Goal: Task Accomplishment & Management: Use online tool/utility

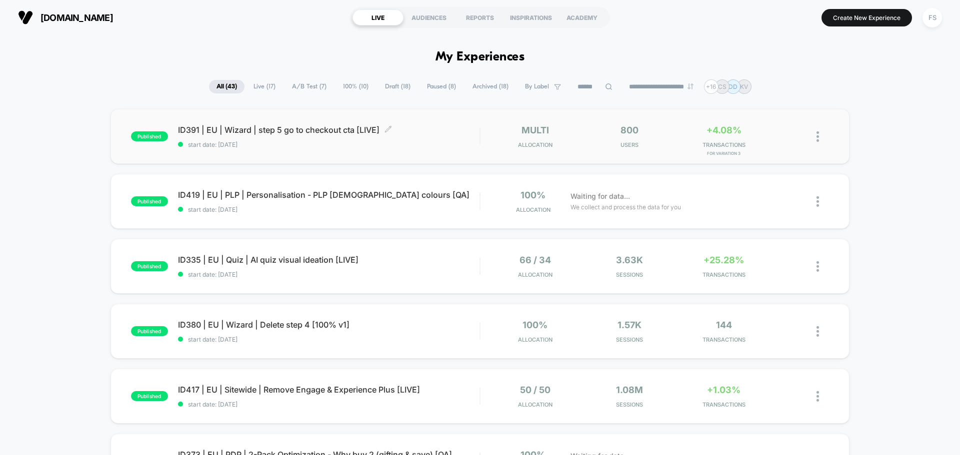
click at [315, 143] on span "start date: [DATE]" at bounding box center [328, 144] width 301 height 7
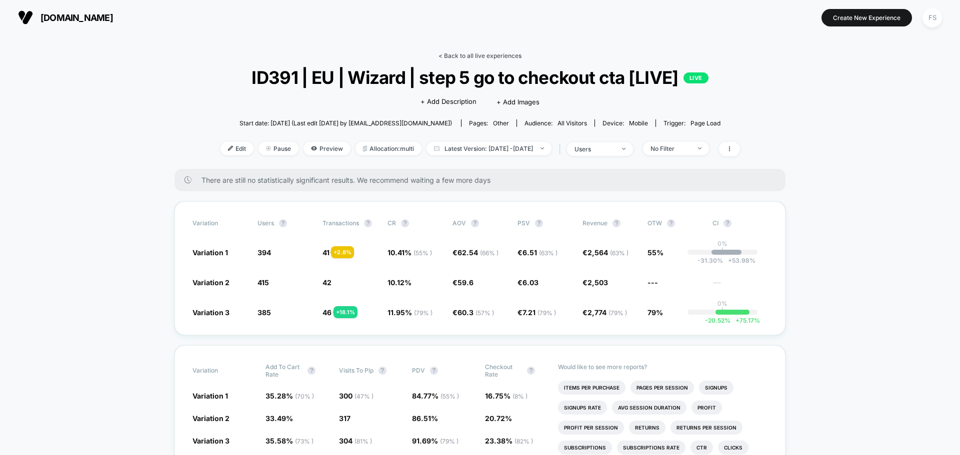
drag, startPoint x: 477, startPoint y: 66, endPoint x: 480, endPoint y: 57, distance: 9.5
click at [477, 65] on div "< Back to all live experiences ID391 | EU | Wizard | step 5 go to checkout cta …" at bounding box center [479, 110] width 519 height 117
click at [481, 55] on link "< Back to all live experiences" at bounding box center [479, 55] width 83 height 7
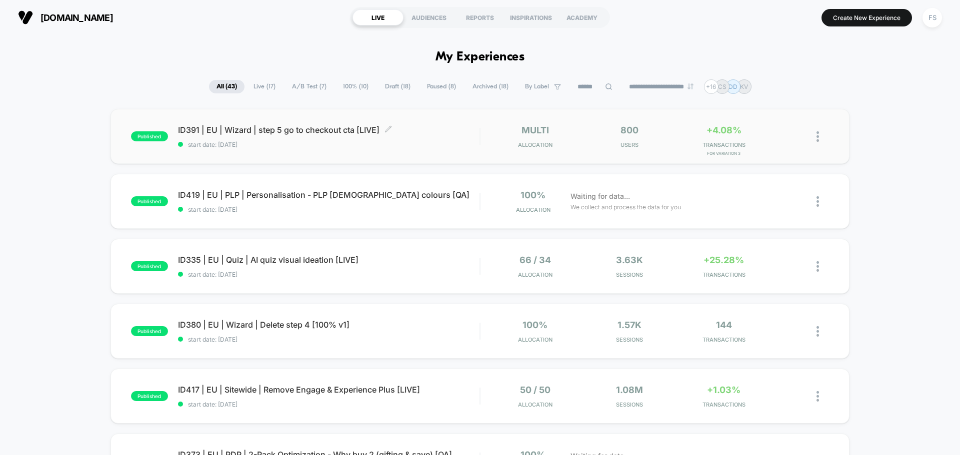
click at [322, 135] on div "ID391 | EU | Wizard | step 5 go to checkout cta [LIVE] Click to edit experience…" at bounding box center [328, 136] width 301 height 23
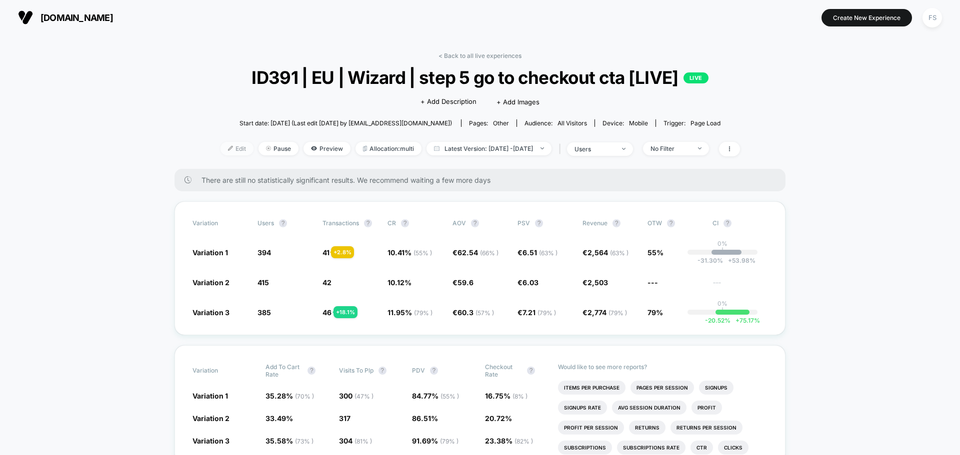
click at [220, 150] on span "Edit" at bounding box center [236, 148] width 33 height 13
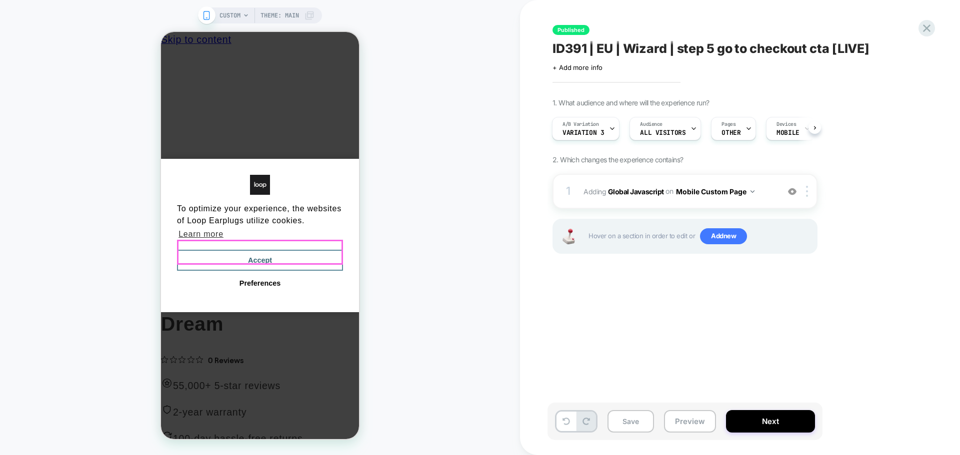
click at [322, 250] on button "Accept" at bounding box center [260, 260] width 166 height 21
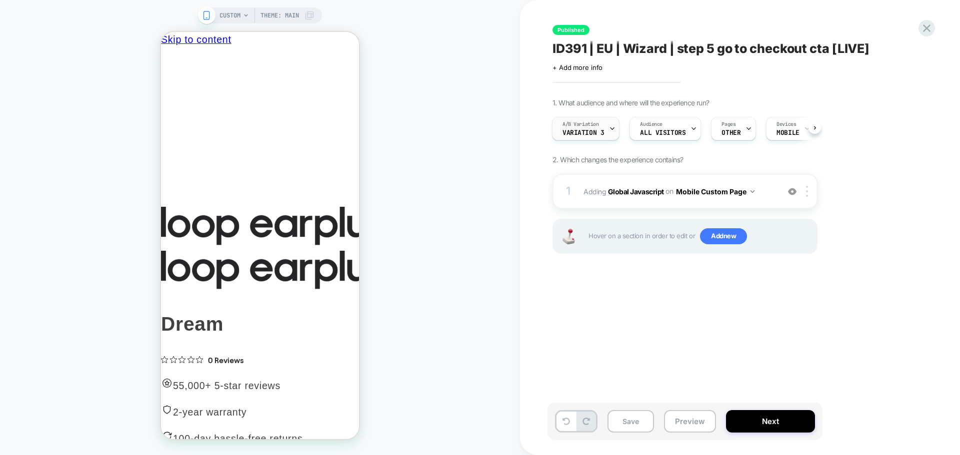
click at [588, 125] on span "A/B Variation" at bounding box center [580, 124] width 36 height 7
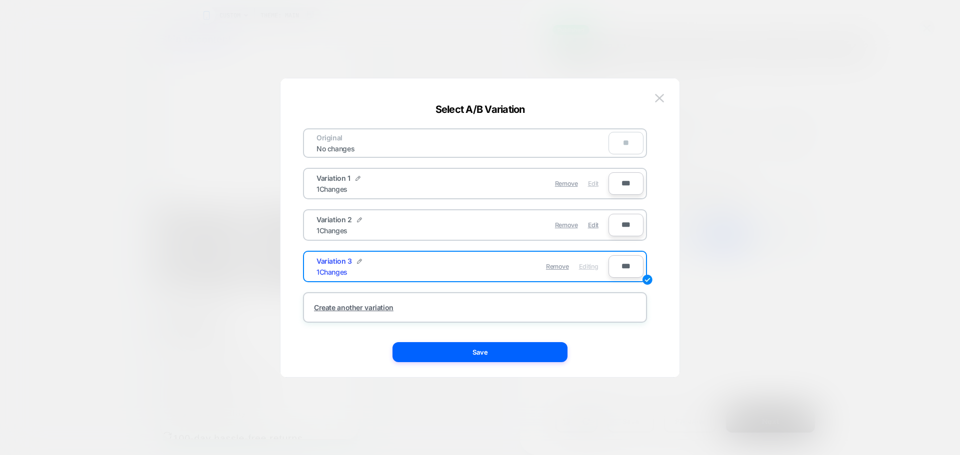
click at [591, 185] on span "Edit" at bounding box center [593, 183] width 10 height 7
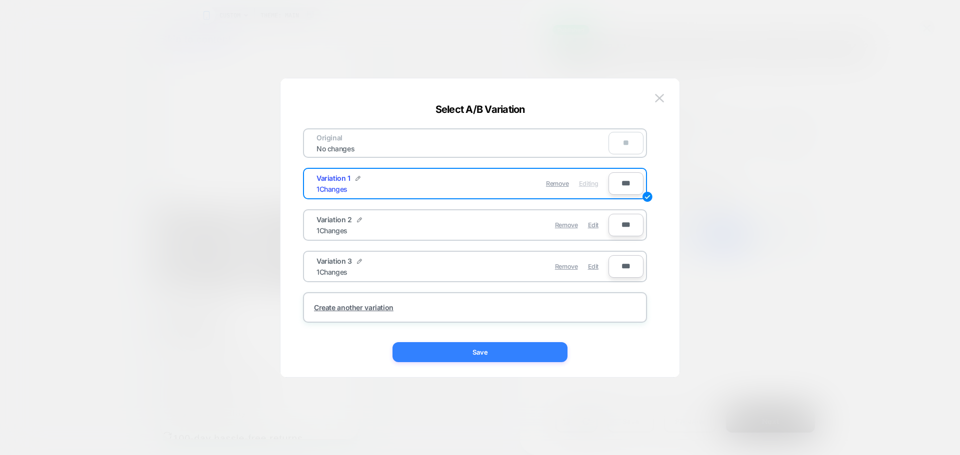
click at [518, 351] on button "Save" at bounding box center [479, 352] width 175 height 20
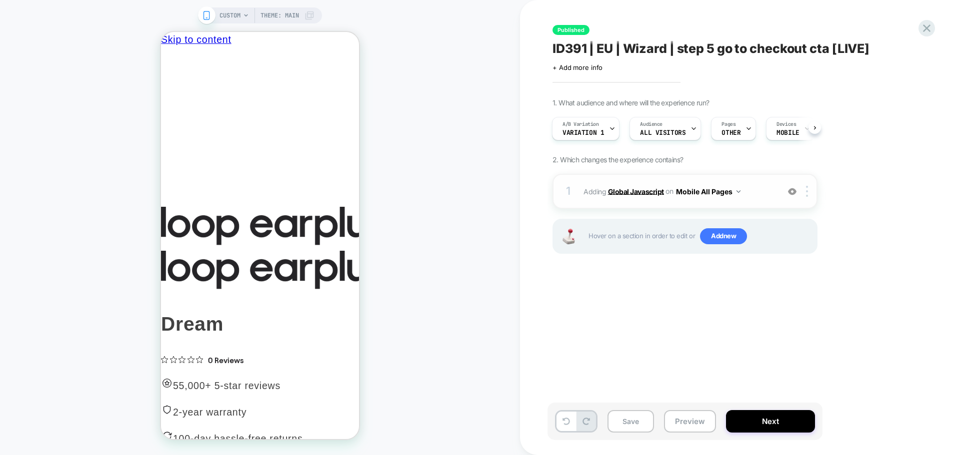
click at [640, 192] on b "Global Javascript" at bounding box center [636, 191] width 56 height 8
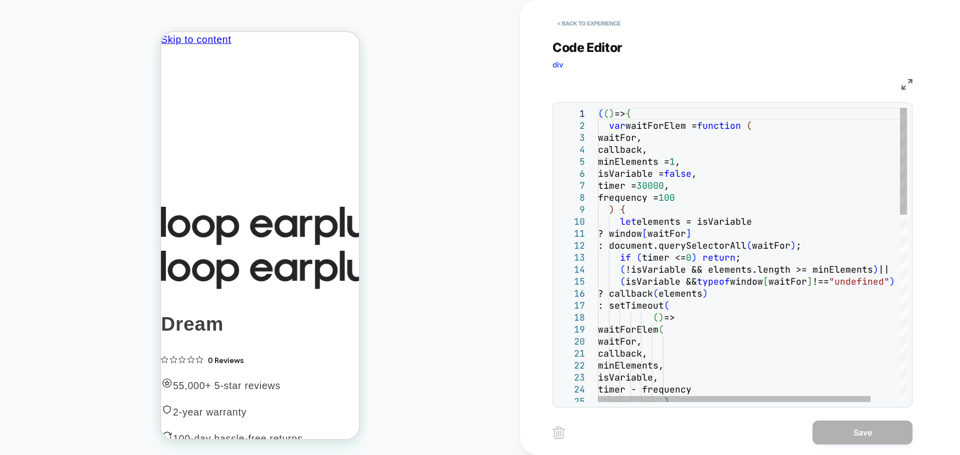
type textarea "**********"
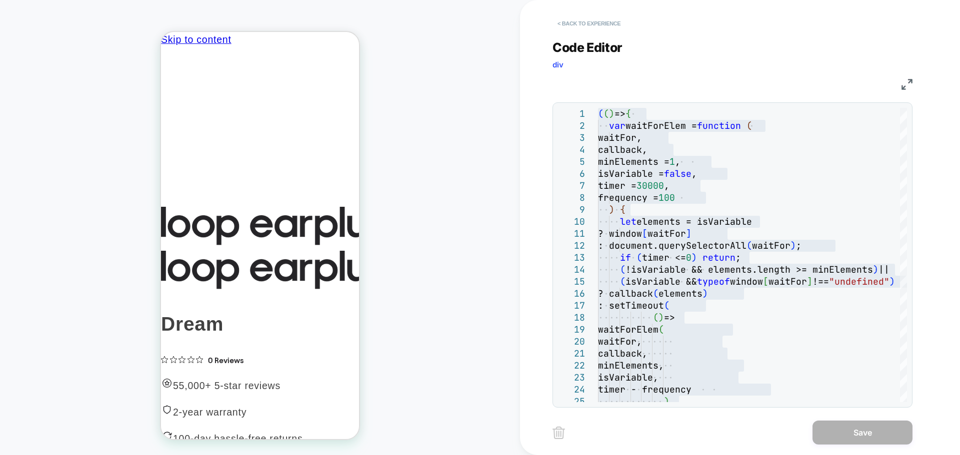
click at [606, 21] on button "< Back to experience" at bounding box center [588, 23] width 73 height 16
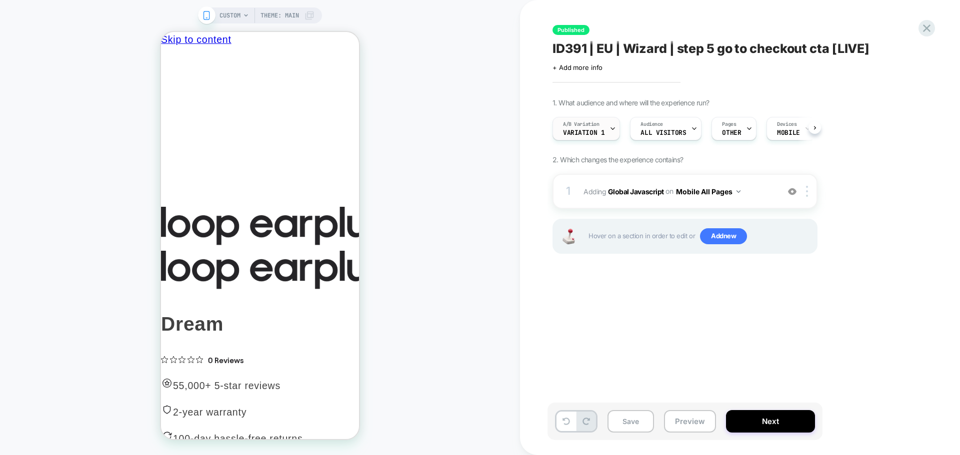
scroll to position [0, 0]
click at [599, 129] on div "A/B Variation Variation 1" at bounding box center [582, 128] width 61 height 22
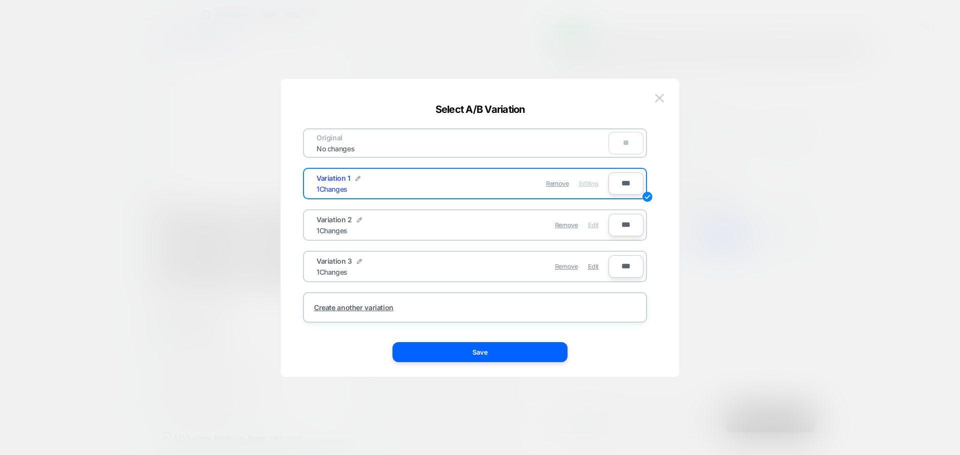
click at [590, 229] on div "Edit" at bounding box center [593, 224] width 10 height 19
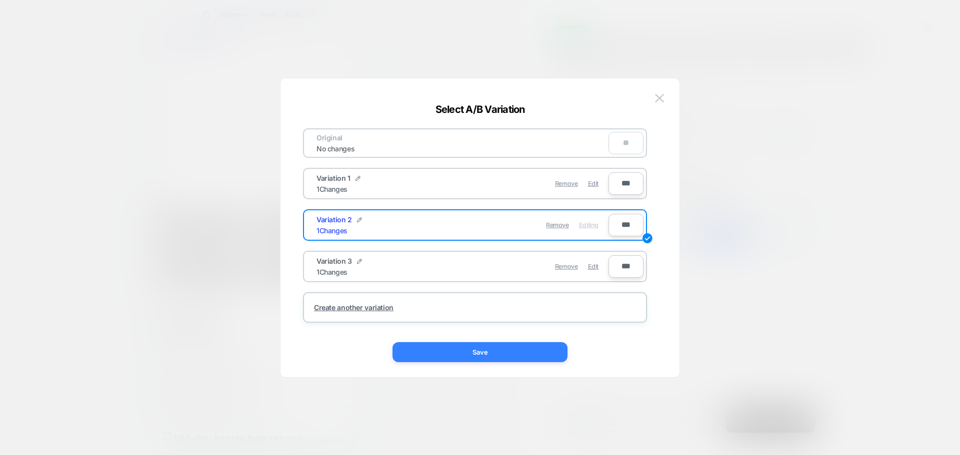
click at [555, 357] on button "Save" at bounding box center [479, 352] width 175 height 20
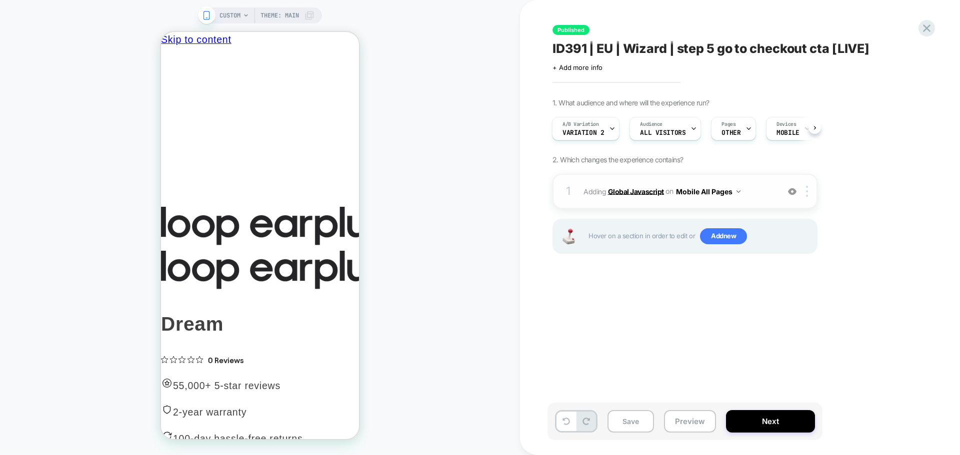
click at [638, 189] on b "Global Javascript" at bounding box center [636, 191] width 56 height 8
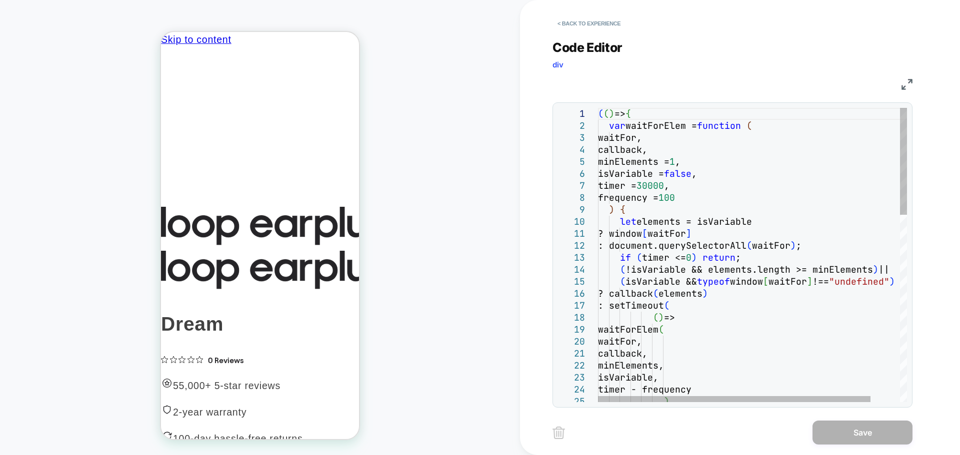
scroll to position [0, 0]
type textarea "**********"
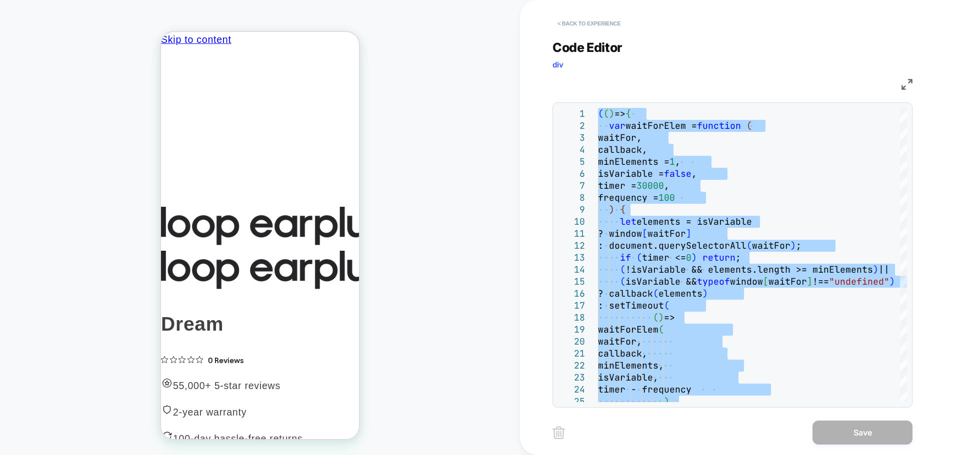
click at [575, 24] on button "< Back to experience" at bounding box center [588, 23] width 73 height 16
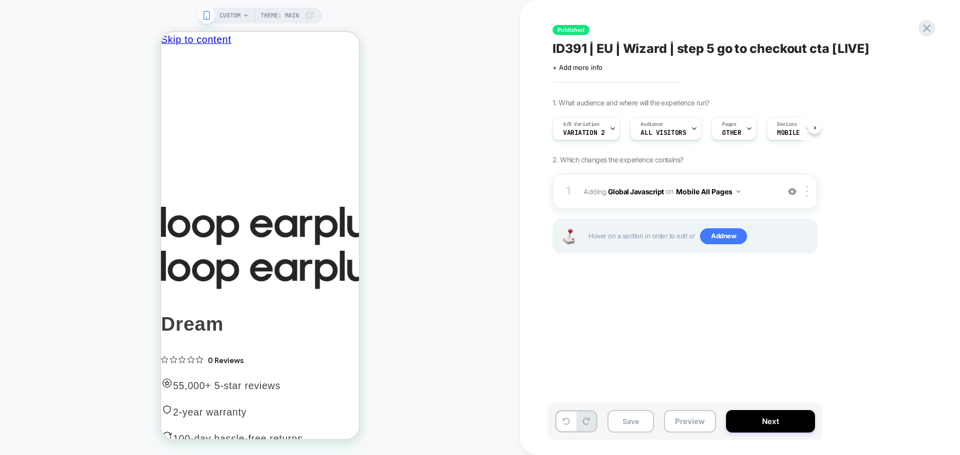
scroll to position [0, 0]
click at [602, 120] on div "A/B Variation Variation 2" at bounding box center [582, 128] width 61 height 22
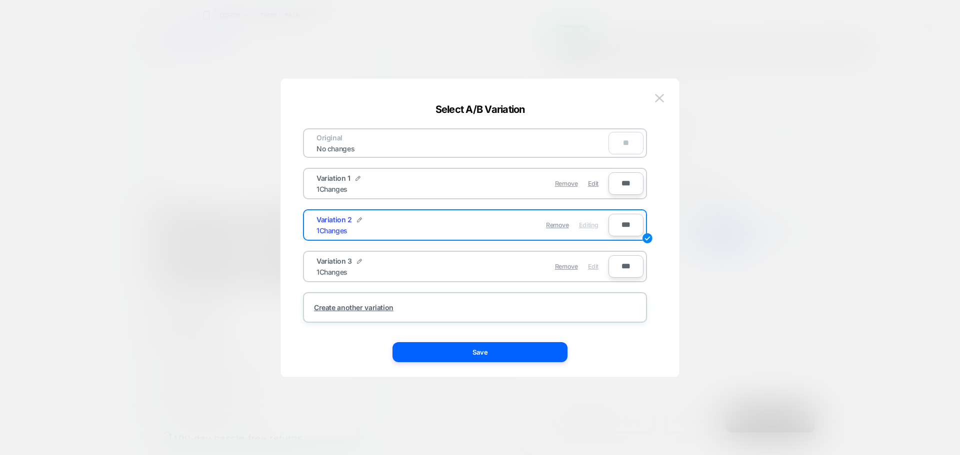
click at [594, 268] on span "Edit" at bounding box center [593, 266] width 10 height 7
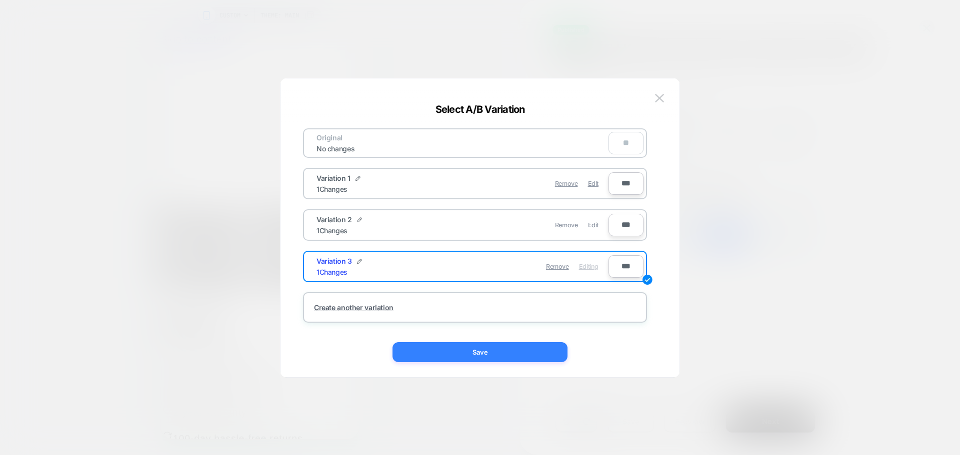
click at [519, 352] on button "Save" at bounding box center [479, 352] width 175 height 20
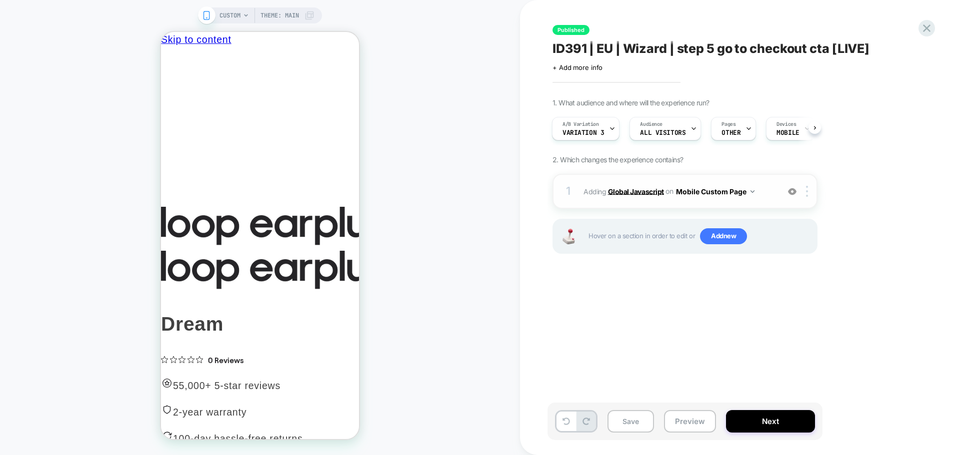
click at [629, 194] on b "Global Javascript" at bounding box center [636, 191] width 56 height 8
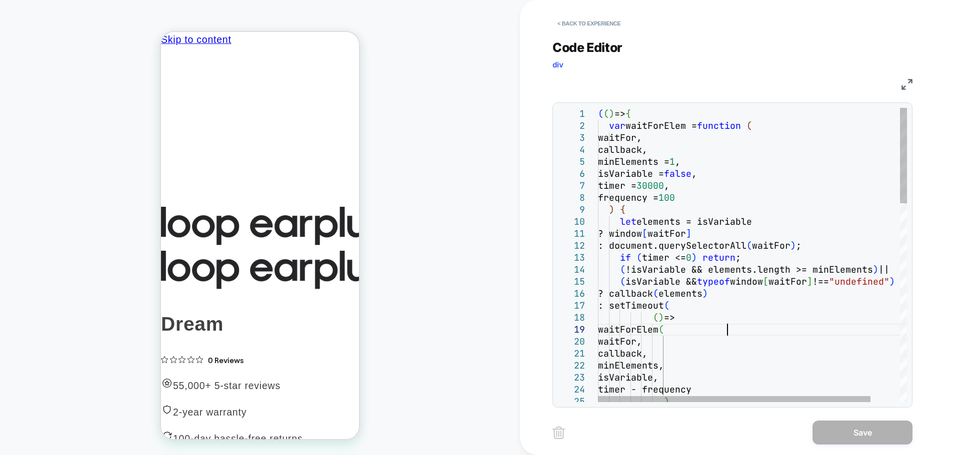
scroll to position [0, 0]
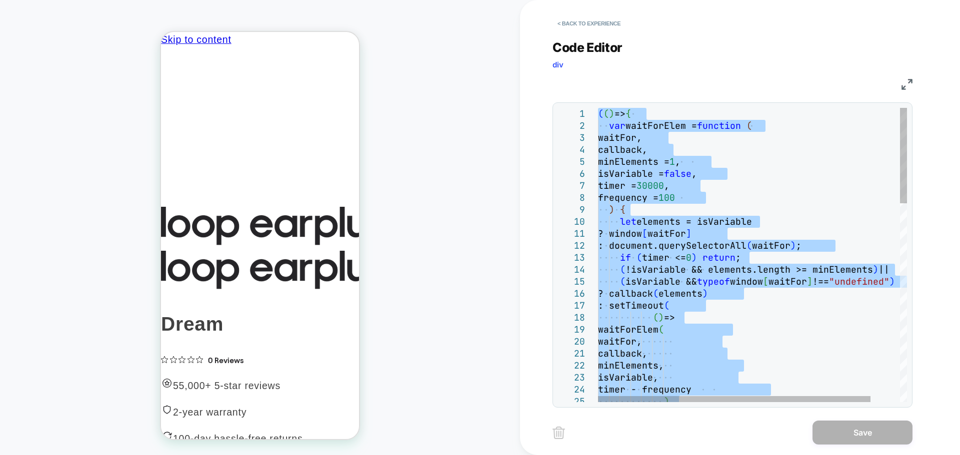
type textarea "**********"
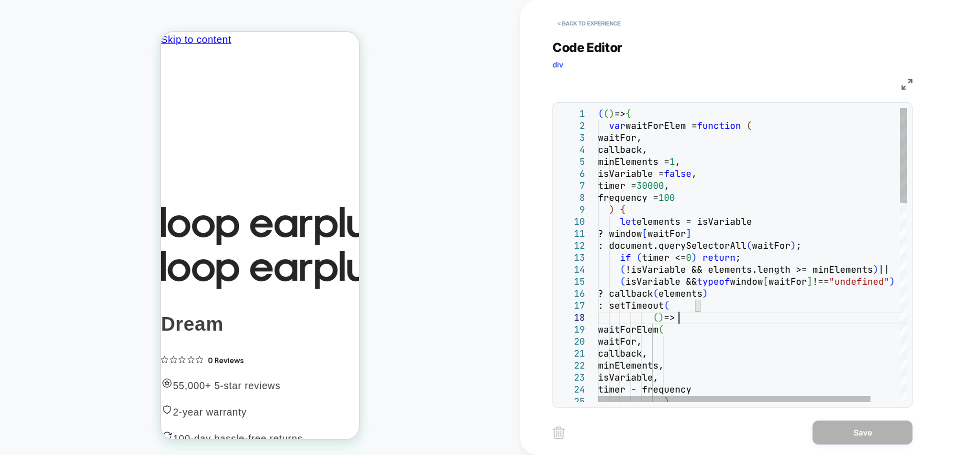
click at [572, 23] on button "< Back to experience" at bounding box center [588, 23] width 73 height 16
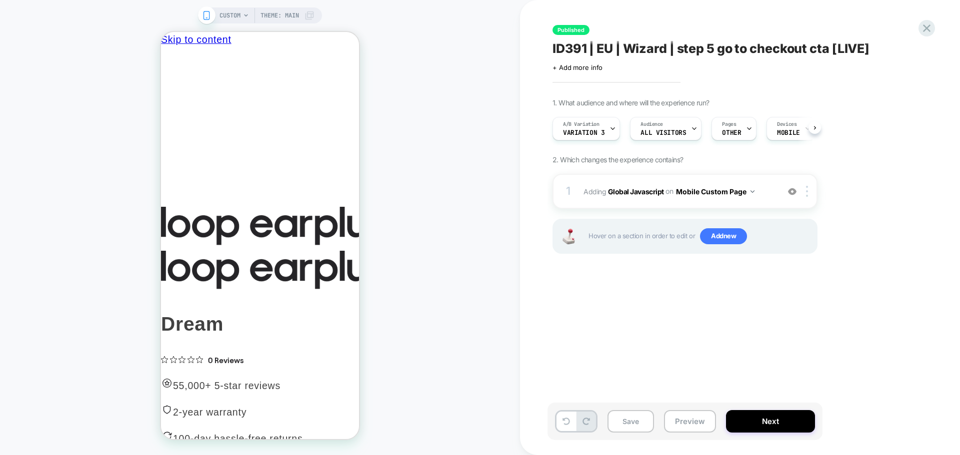
scroll to position [0, 0]
click at [925, 28] on icon at bounding box center [926, 27] width 13 height 13
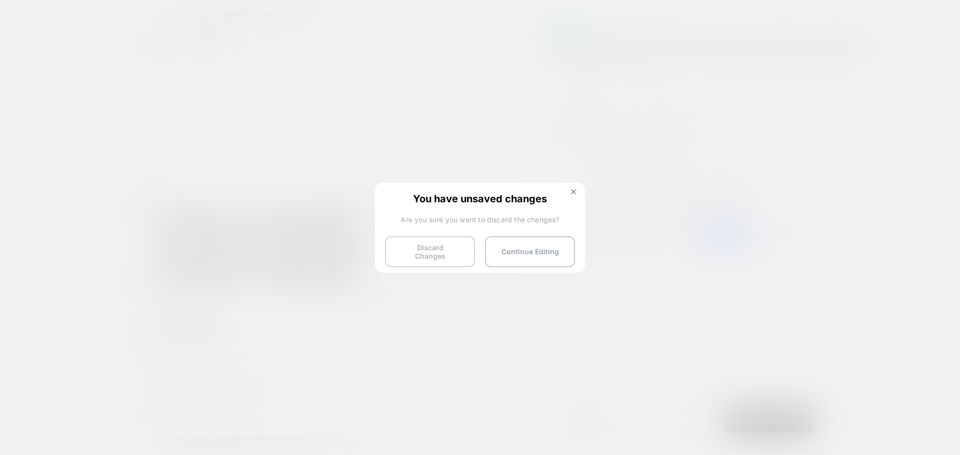
click at [395, 255] on button "Discard Changes" at bounding box center [430, 251] width 90 height 31
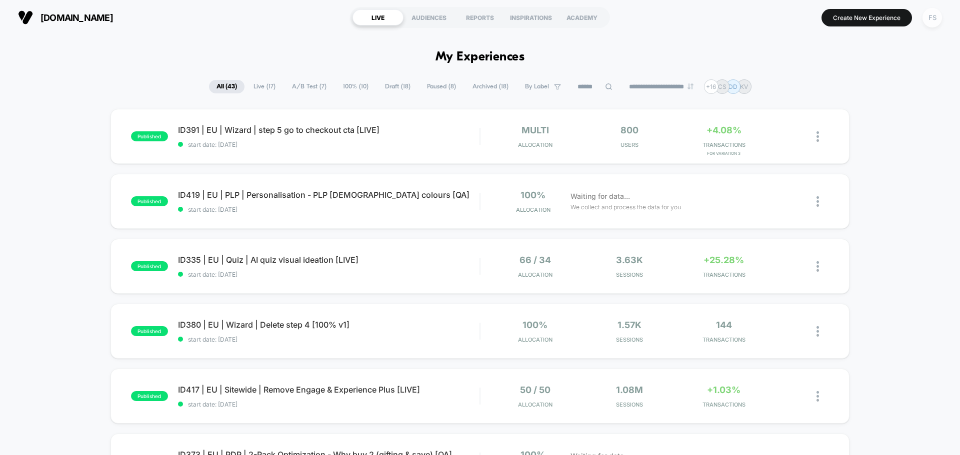
click at [935, 26] on div "FS" at bounding box center [931, 17] width 19 height 19
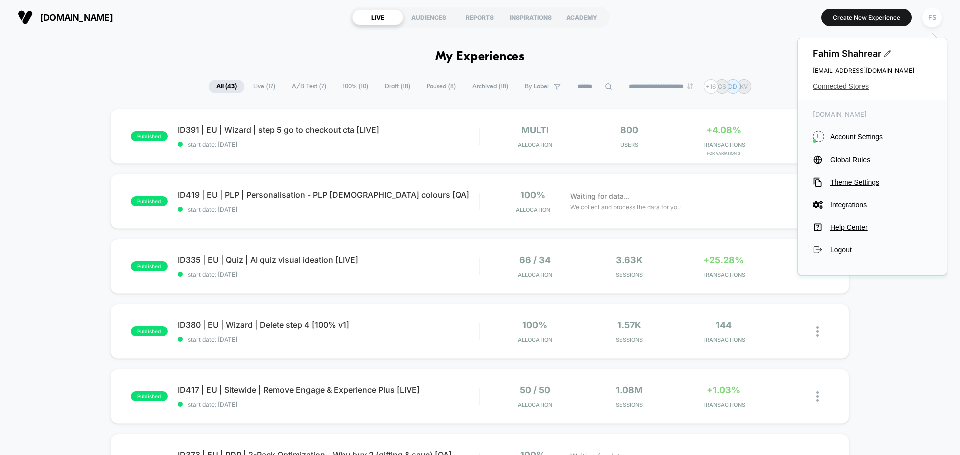
click at [851, 88] on span "Connected Stores" at bounding box center [872, 86] width 119 height 8
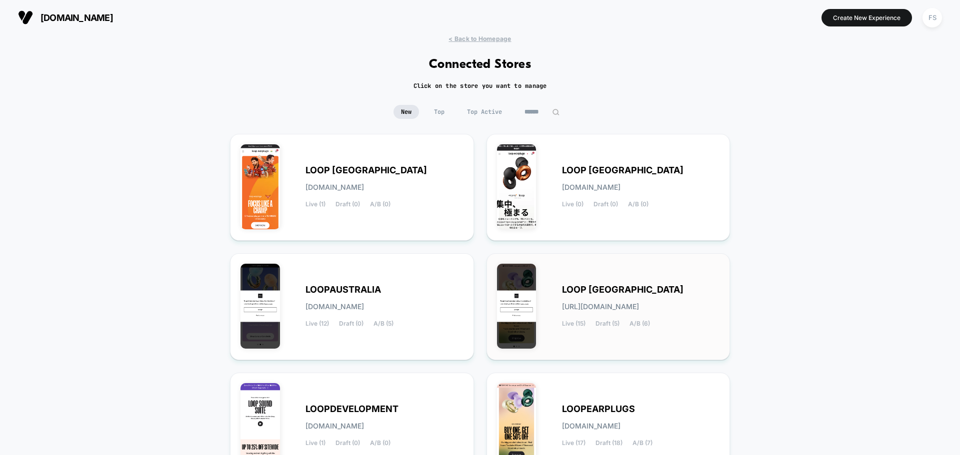
click at [630, 291] on span "LOOP [GEOGRAPHIC_DATA]" at bounding box center [622, 289] width 121 height 7
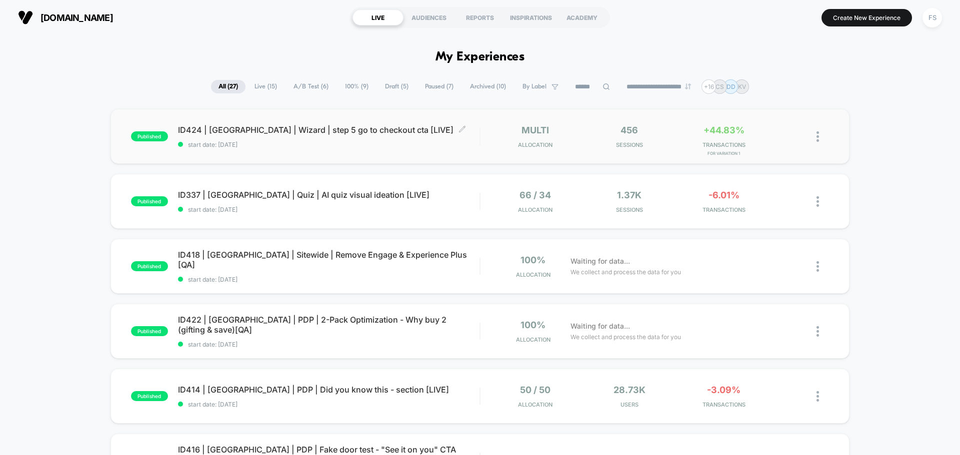
click at [282, 130] on span "ID424 | [GEOGRAPHIC_DATA] | Wizard | step 5 go to checkout cta [LIVE] Click to …" at bounding box center [328, 130] width 301 height 10
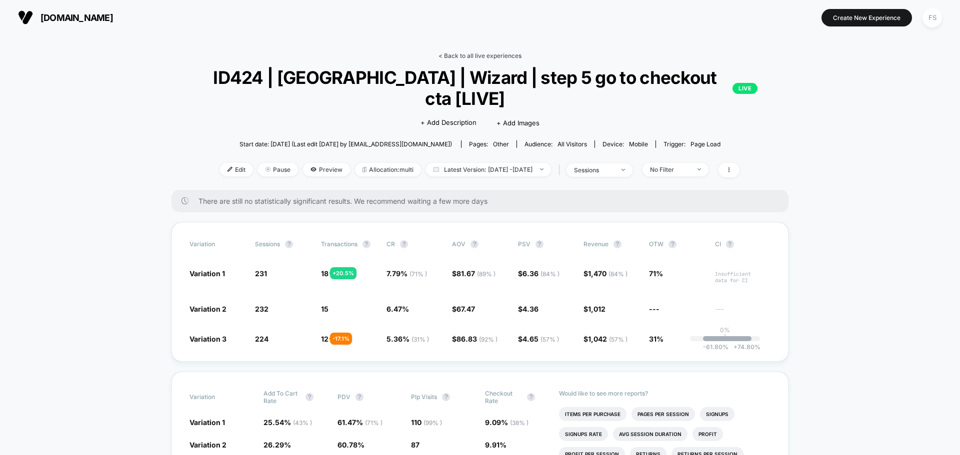
click at [495, 55] on link "< Back to all live experiences" at bounding box center [479, 55] width 83 height 7
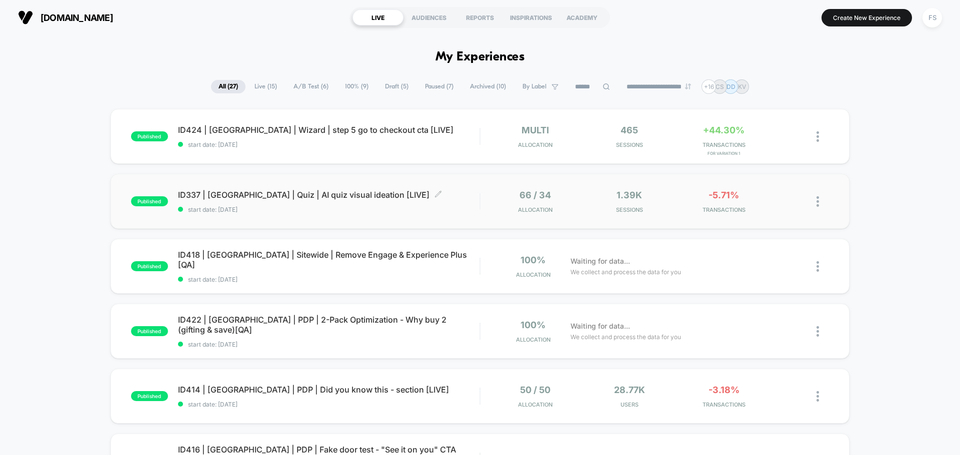
click at [292, 190] on span "ID337 | [GEOGRAPHIC_DATA] | Quiz | AI quiz visual ideation [LIVE] Click to edit…" at bounding box center [328, 195] width 301 height 10
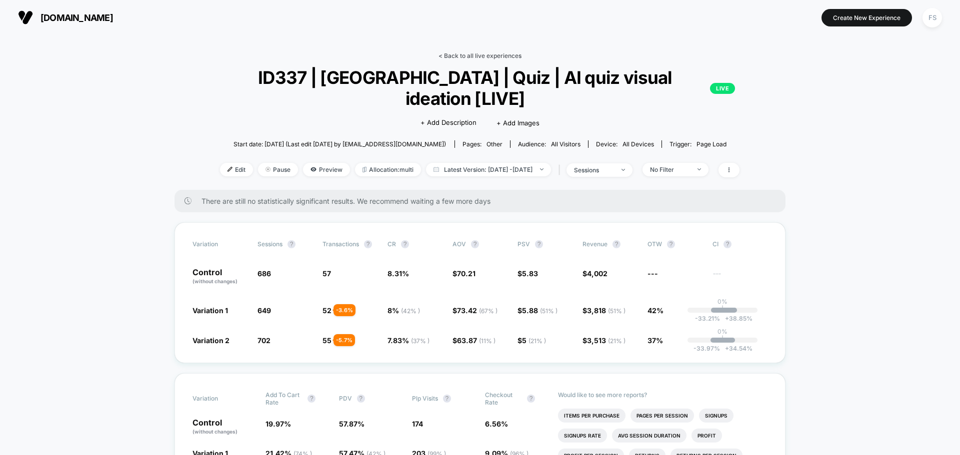
click at [465, 58] on link "< Back to all live experiences" at bounding box center [479, 55] width 83 height 7
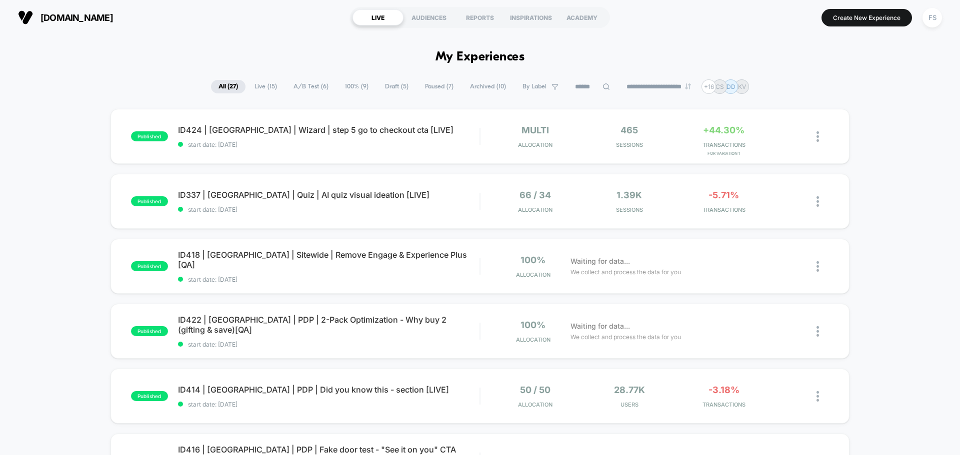
click at [941, 21] on button "FS" at bounding box center [931, 17] width 25 height 20
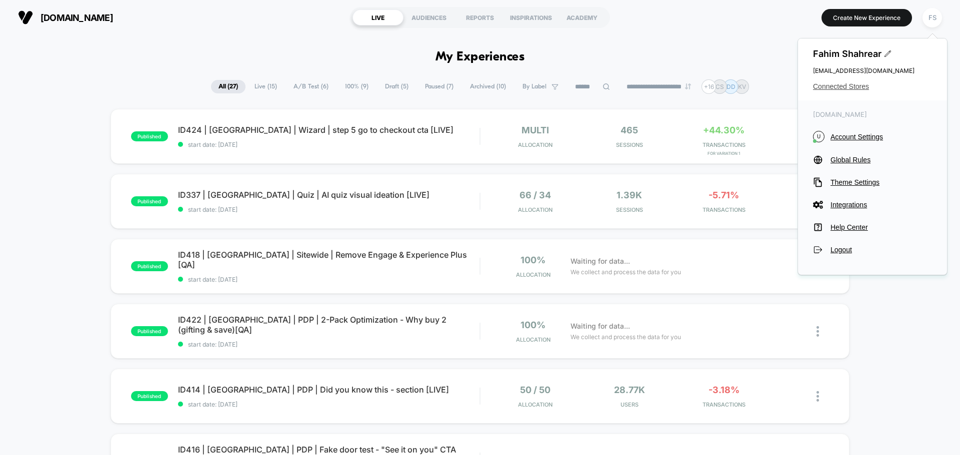
click at [861, 87] on span "Connected Stores" at bounding box center [872, 86] width 119 height 8
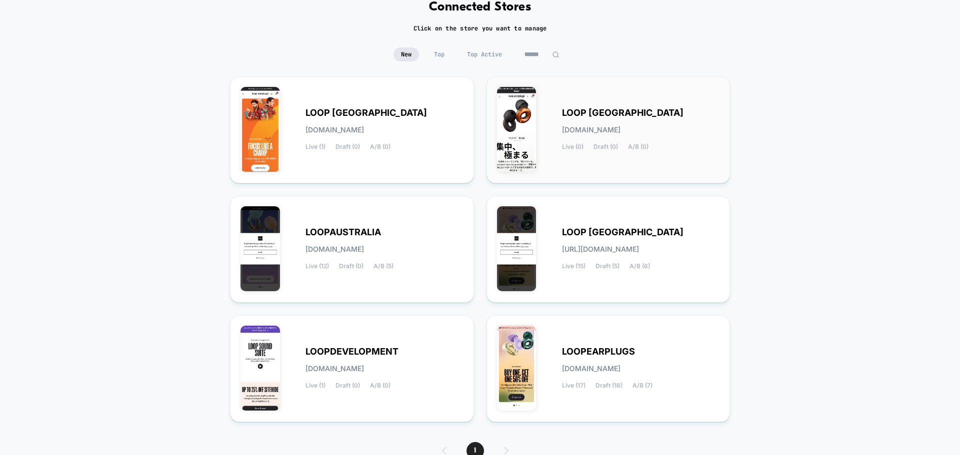
scroll to position [100, 0]
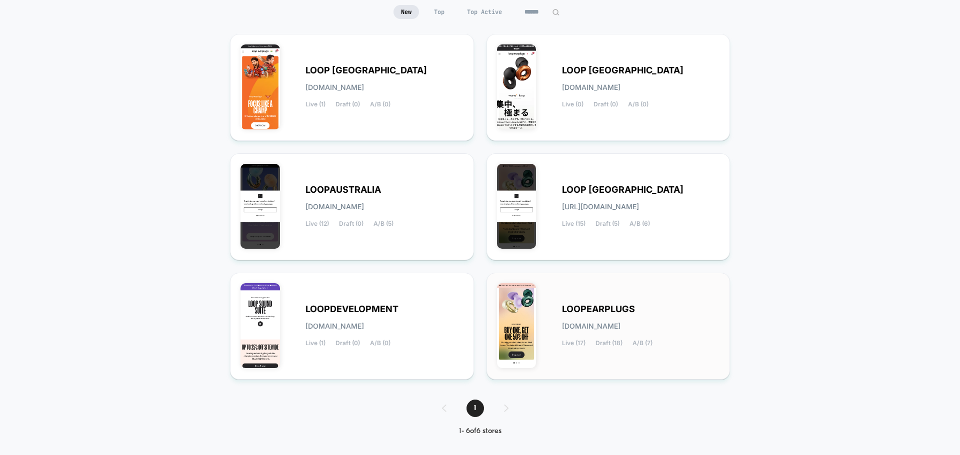
click at [623, 317] on div "LOOPEARPLUGS [DOMAIN_NAME] Live (17) Draft (18) A/B (7)" at bounding box center [641, 326] width 158 height 41
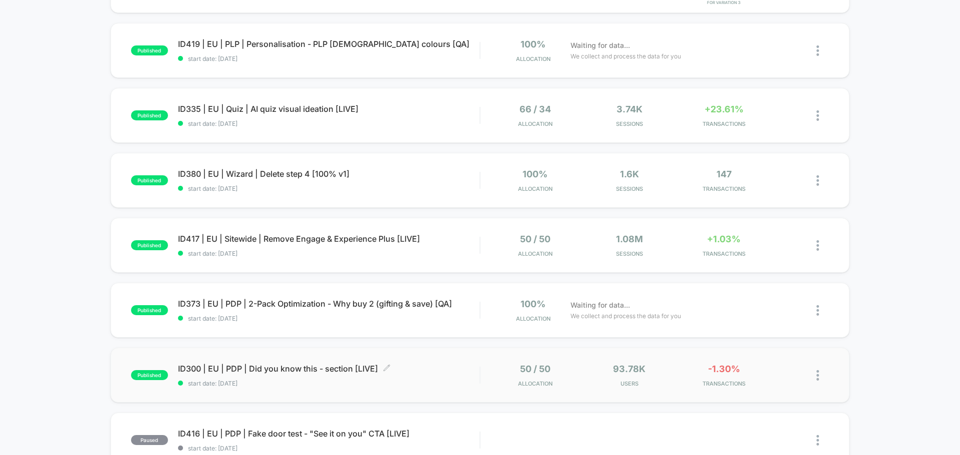
scroll to position [200, 0]
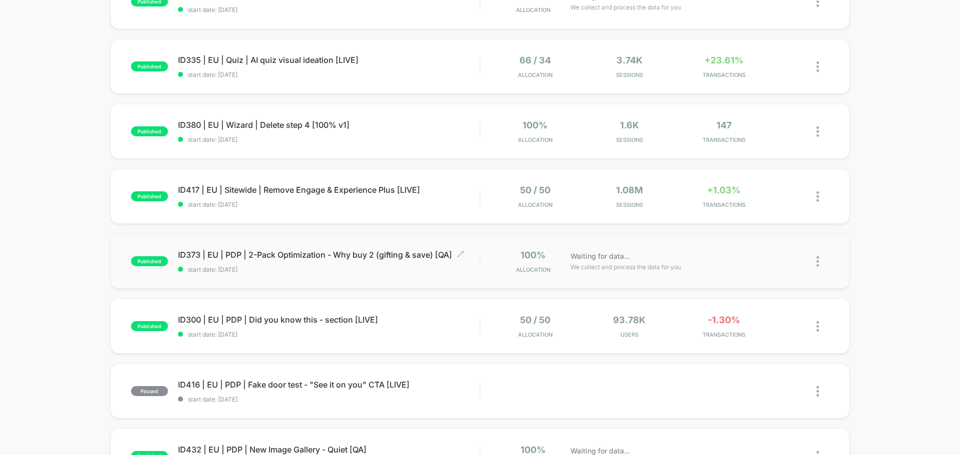
click at [255, 268] on span "start date: [DATE]" at bounding box center [328, 269] width 301 height 7
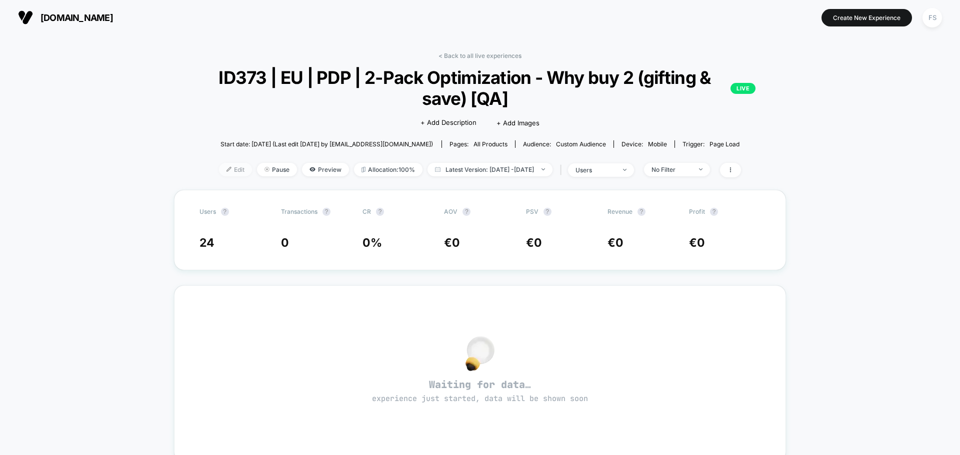
click at [219, 166] on span "Edit" at bounding box center [235, 169] width 33 height 13
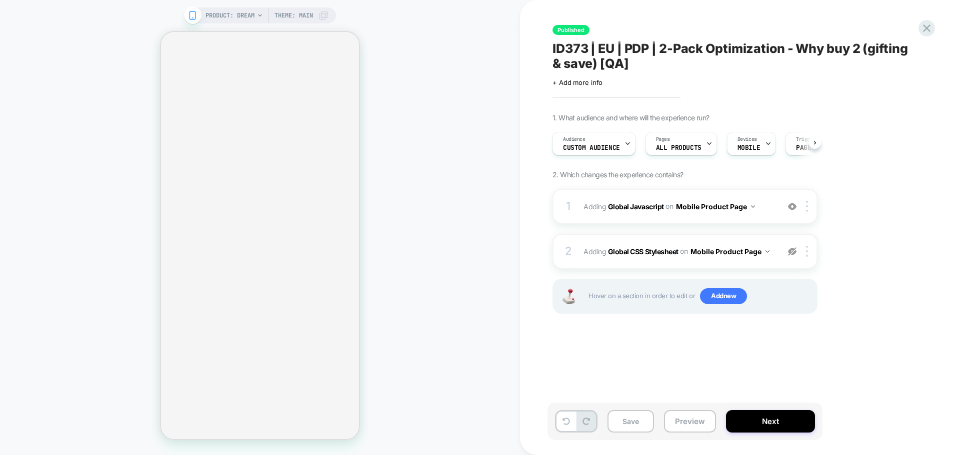
scroll to position [0, 0]
click at [629, 202] on b "Global Javascript" at bounding box center [636, 206] width 56 height 8
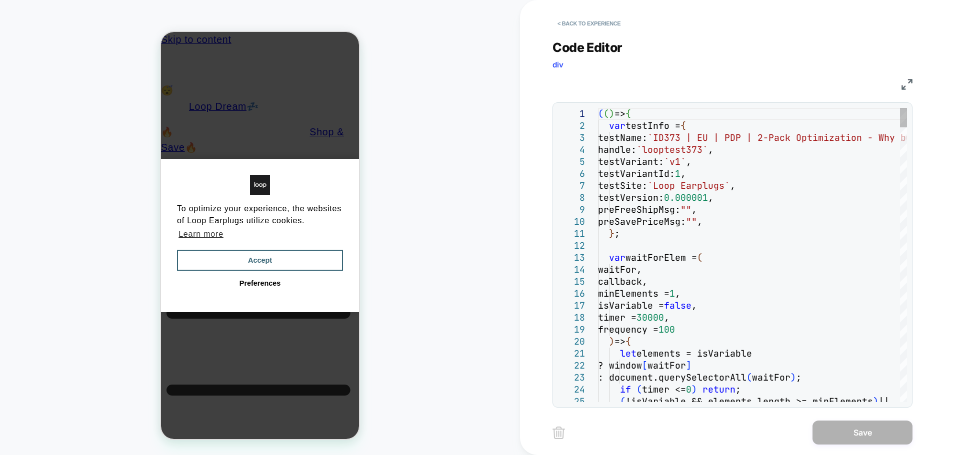
scroll to position [0, 0]
click at [910, 86] on img at bounding box center [906, 84] width 11 height 11
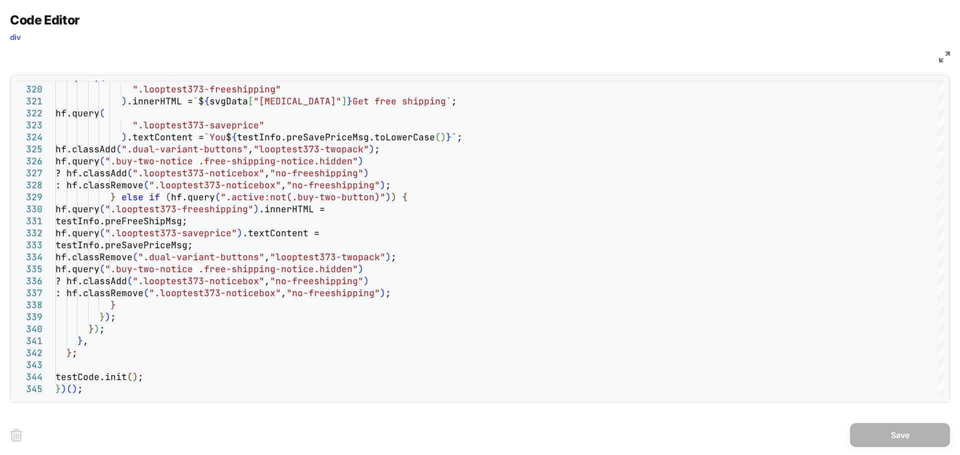
click at [947, 50] on div "JS" at bounding box center [480, 55] width 940 height 17
click at [947, 55] on img at bounding box center [944, 56] width 11 height 11
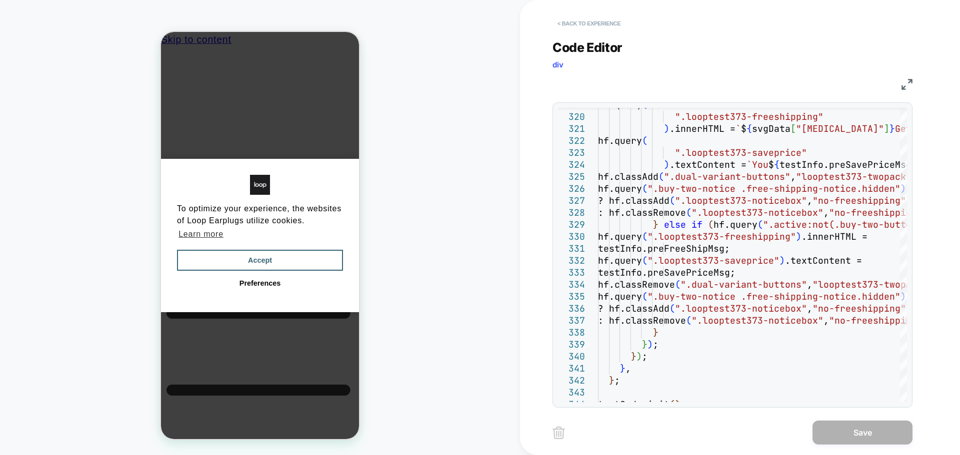
click at [603, 17] on button "< Back to experience" at bounding box center [588, 23] width 73 height 16
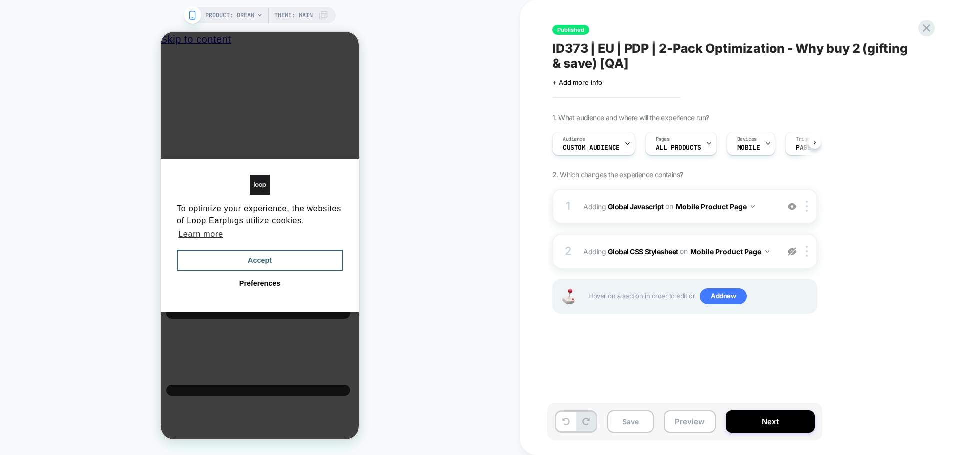
scroll to position [0, 0]
click at [927, 28] on icon at bounding box center [926, 27] width 7 height 7
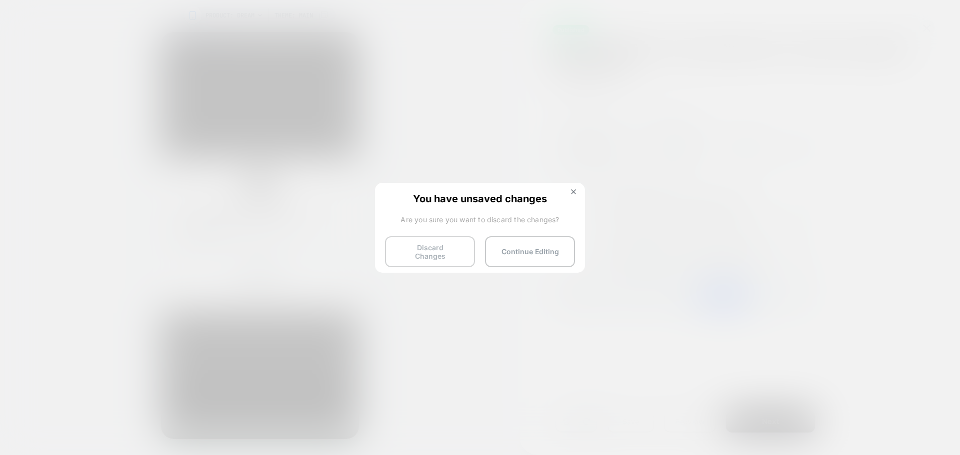
click at [400, 243] on button "Discard Changes" at bounding box center [430, 251] width 90 height 31
